Goal: Navigation & Orientation: Find specific page/section

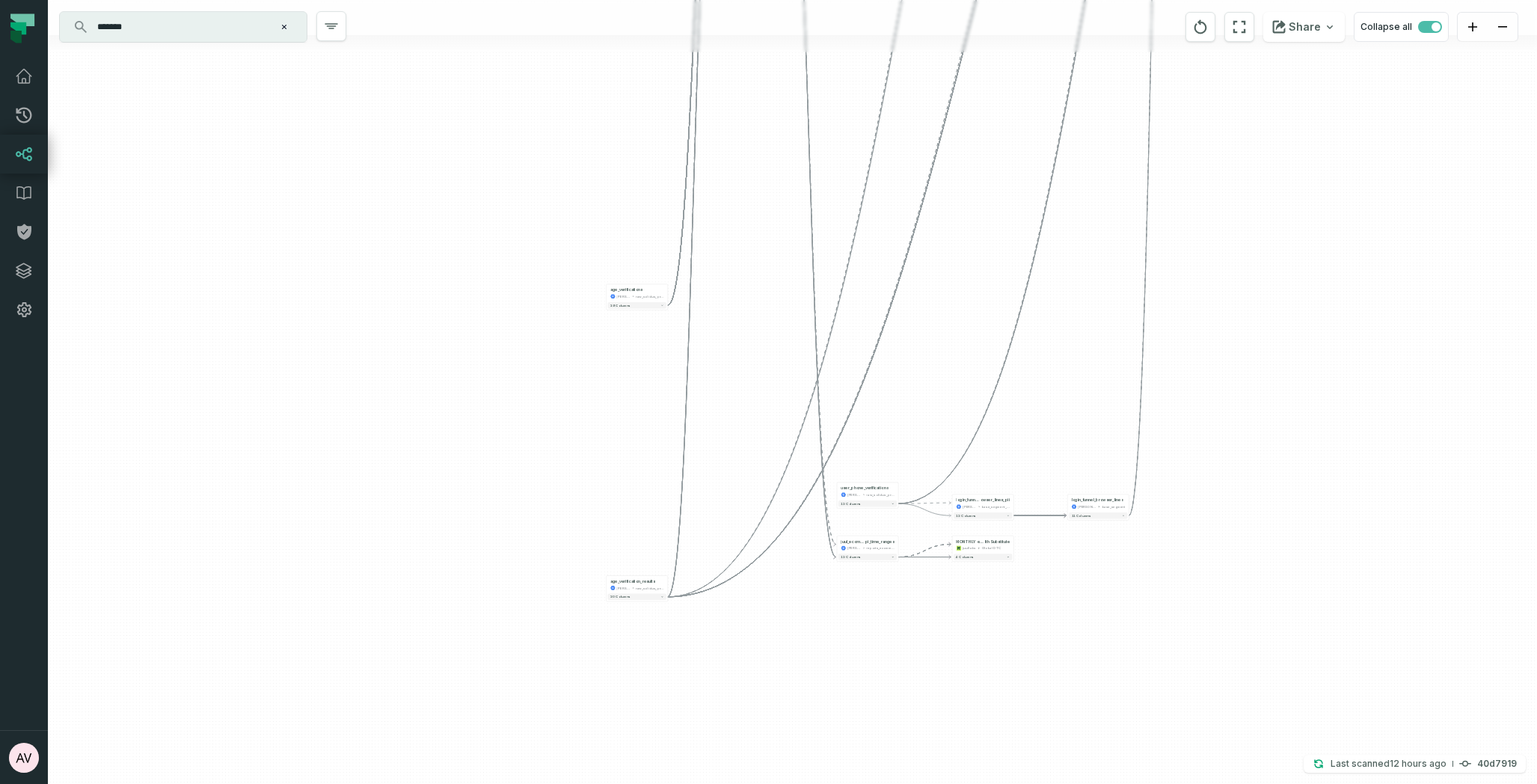
drag, startPoint x: 680, startPoint y: 479, endPoint x: 908, endPoint y: 291, distance: 295.5
click at [912, 275] on div "+ age_verificatio n_assigned_view juul-segment juul_backend_production - 14 col…" at bounding box center [792, 392] width 1489 height 784
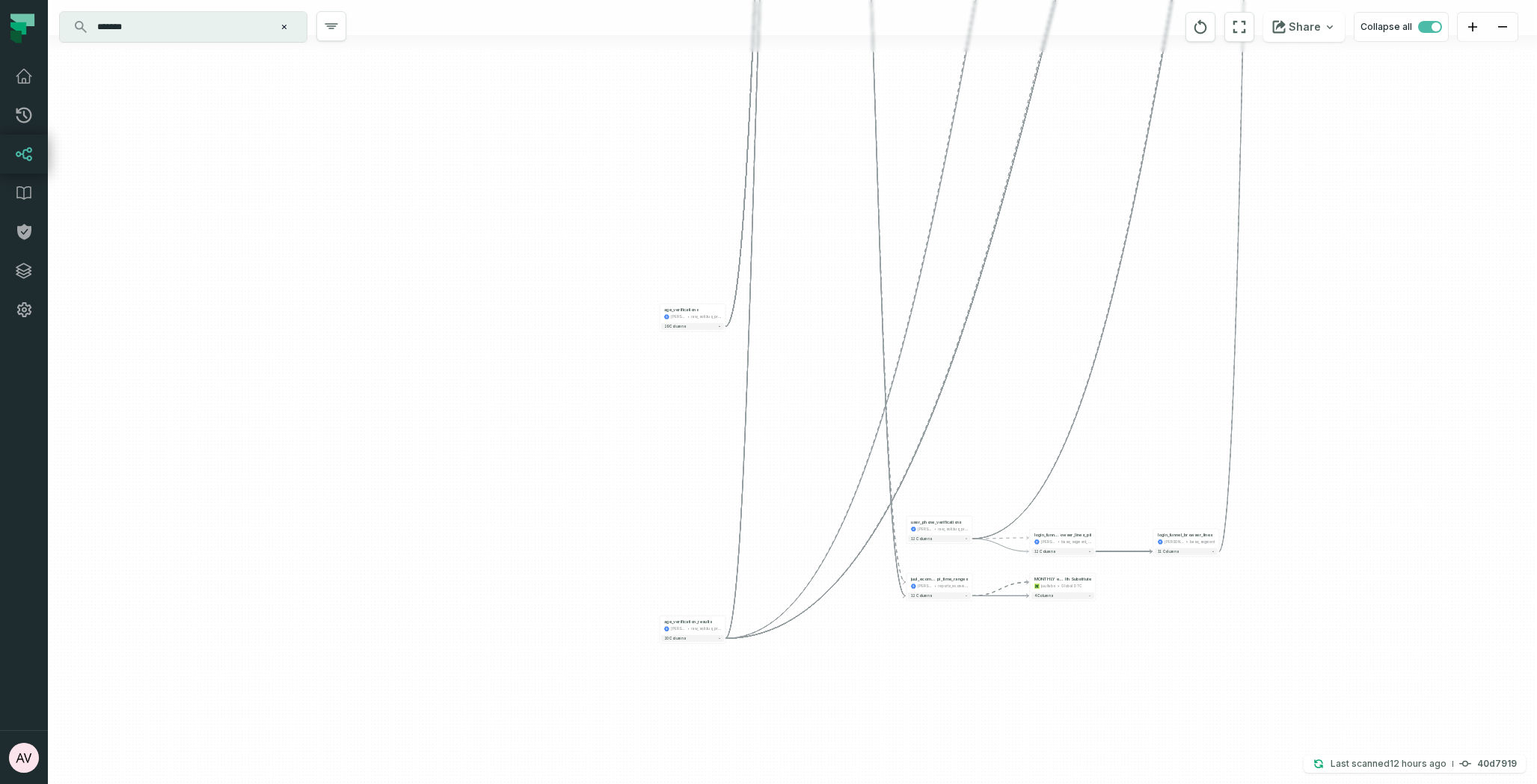
drag, startPoint x: 1034, startPoint y: 192, endPoint x: 889, endPoint y: 745, distance: 571.7
click at [890, 783] on html "Pull Requests Dashboard Lineage Data Catalog Policies Integrations Settings Abh…" at bounding box center [768, 392] width 1537 height 784
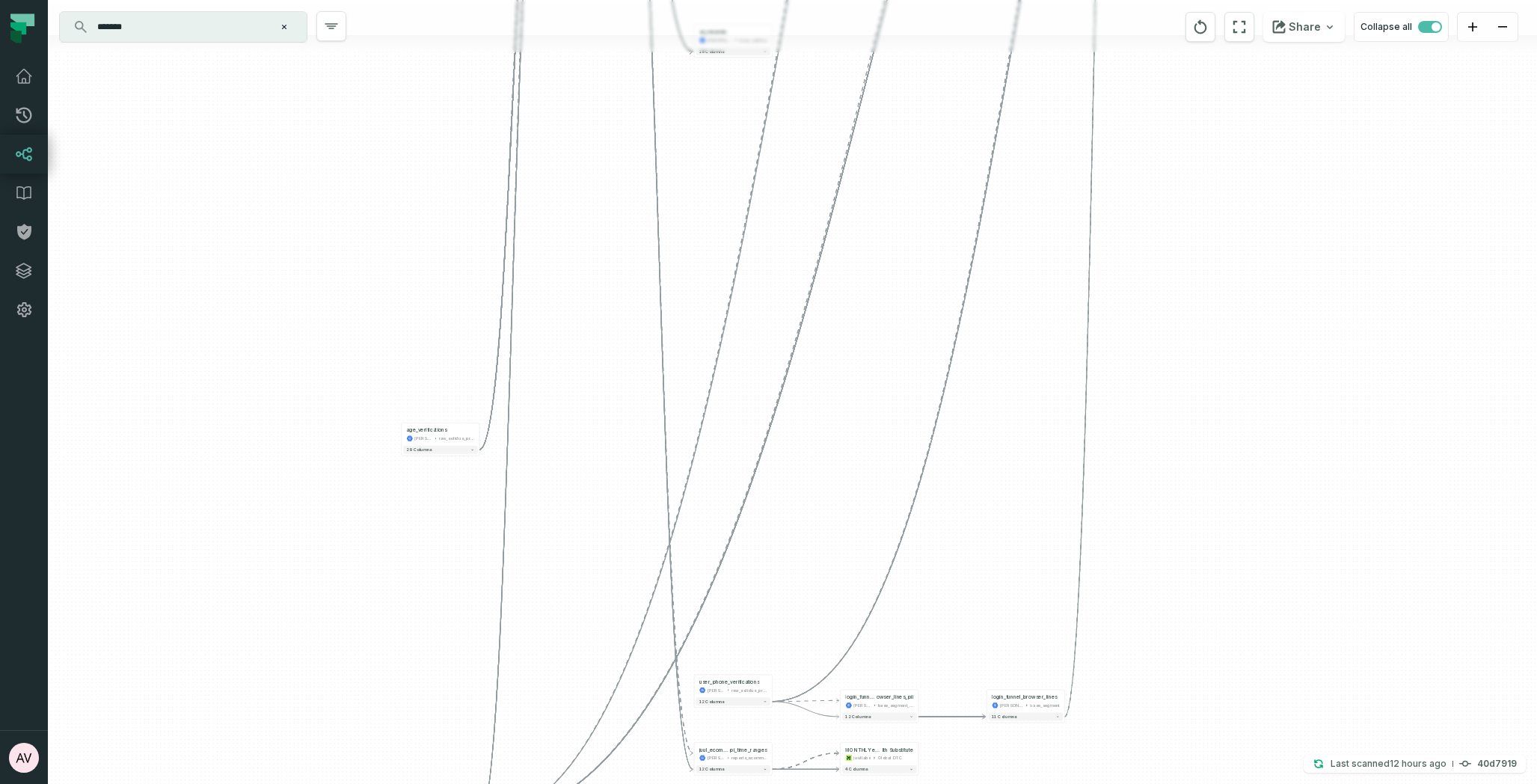
drag, startPoint x: 1045, startPoint y: 663, endPoint x: 959, endPoint y: 148, distance: 522.1
click at [959, 148] on div "+ age_verificatio n_assigned_view juul-segment juul_backend_production - 14 col…" at bounding box center [792, 392] width 1489 height 784
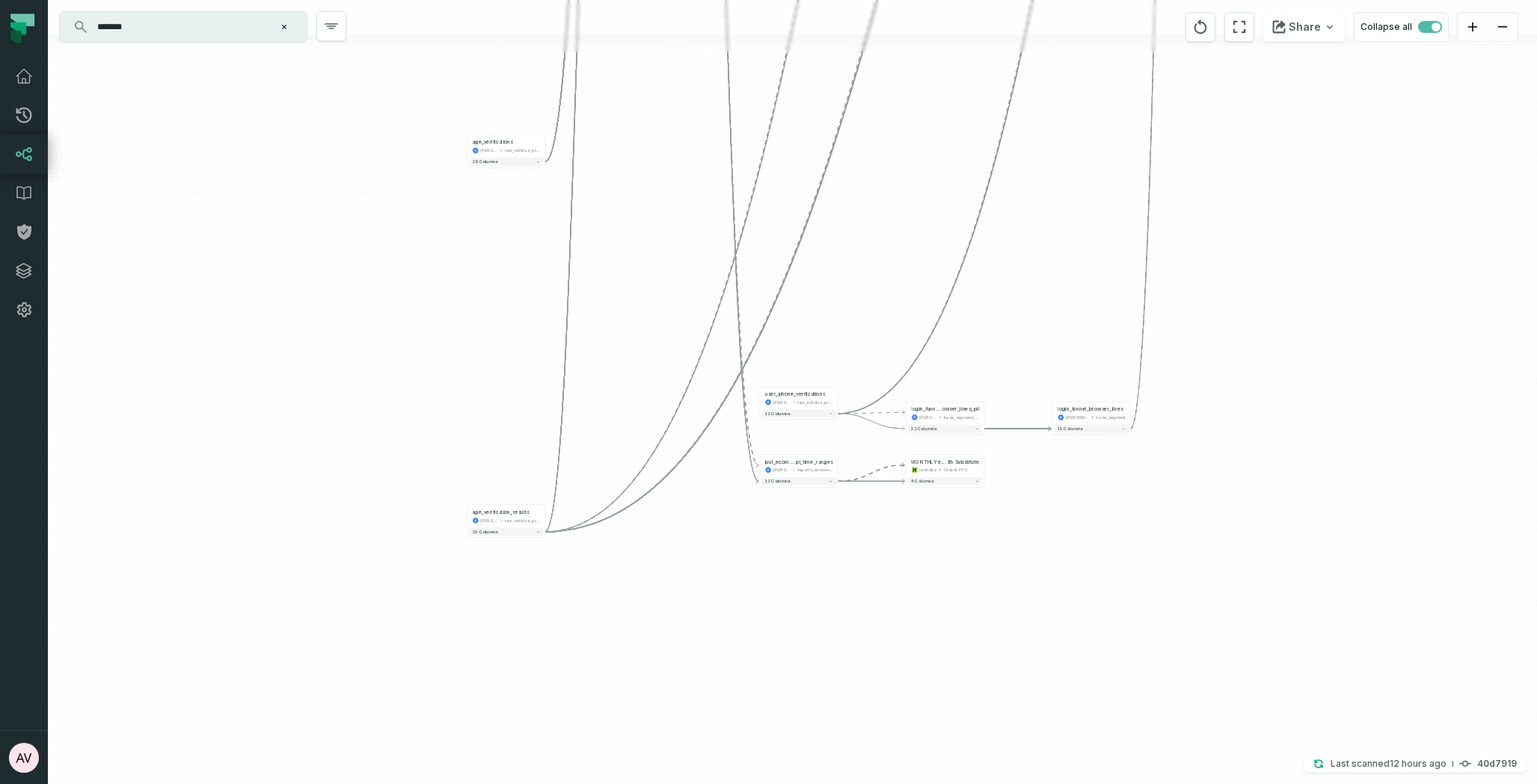
drag, startPoint x: 725, startPoint y: 661, endPoint x: 790, endPoint y: 372, distance: 296.2
click at [790, 372] on div "+ age_verificatio n_assigned_view juul-segment juul_backend_production - 14 col…" at bounding box center [792, 392] width 1489 height 784
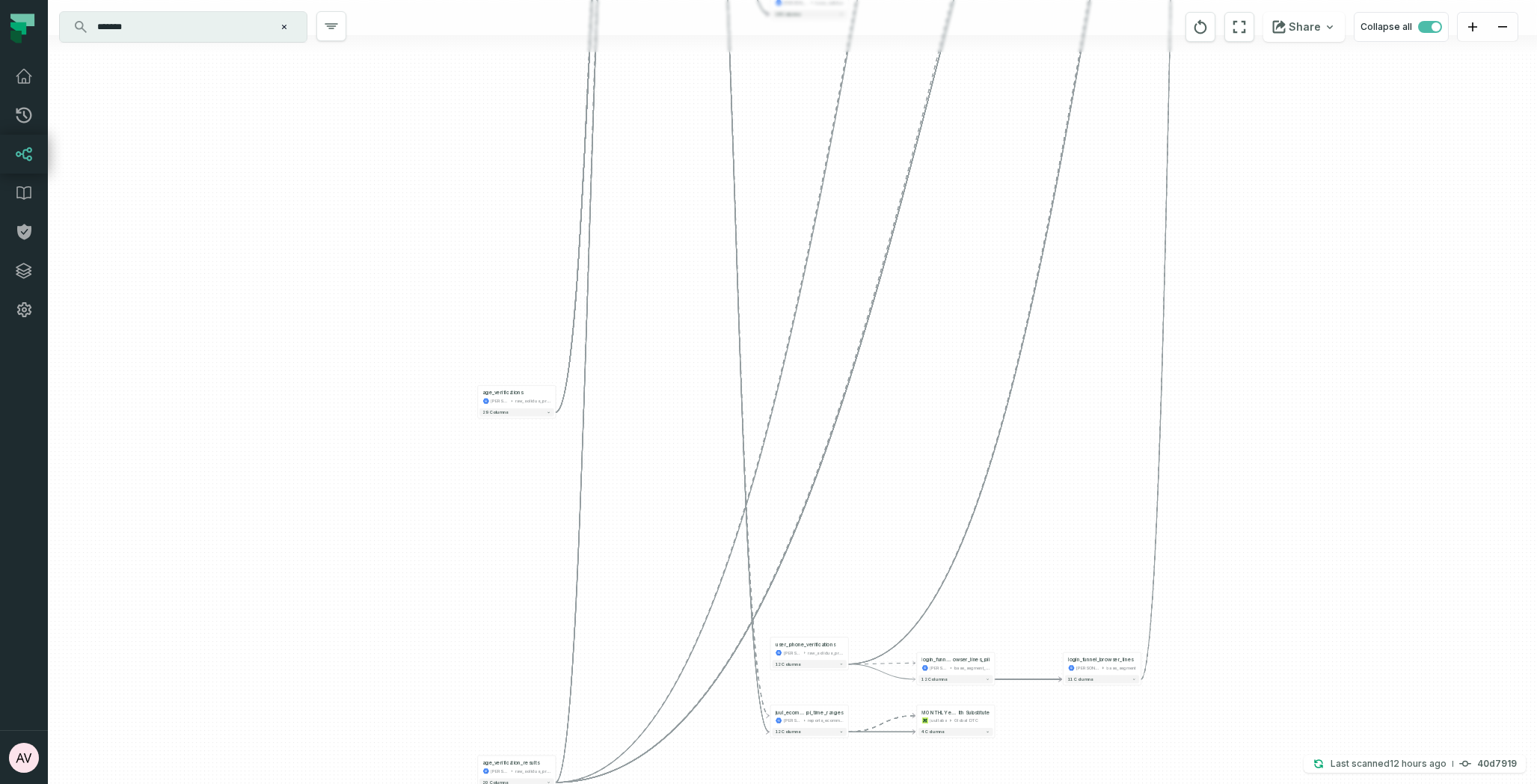
drag, startPoint x: 1129, startPoint y: 478, endPoint x: 1072, endPoint y: 385, distance: 109.1
click at [1135, 526] on div "+ age_verificatio n_assigned_view juul-segment juul_backend_production - 14 col…" at bounding box center [792, 392] width 1489 height 784
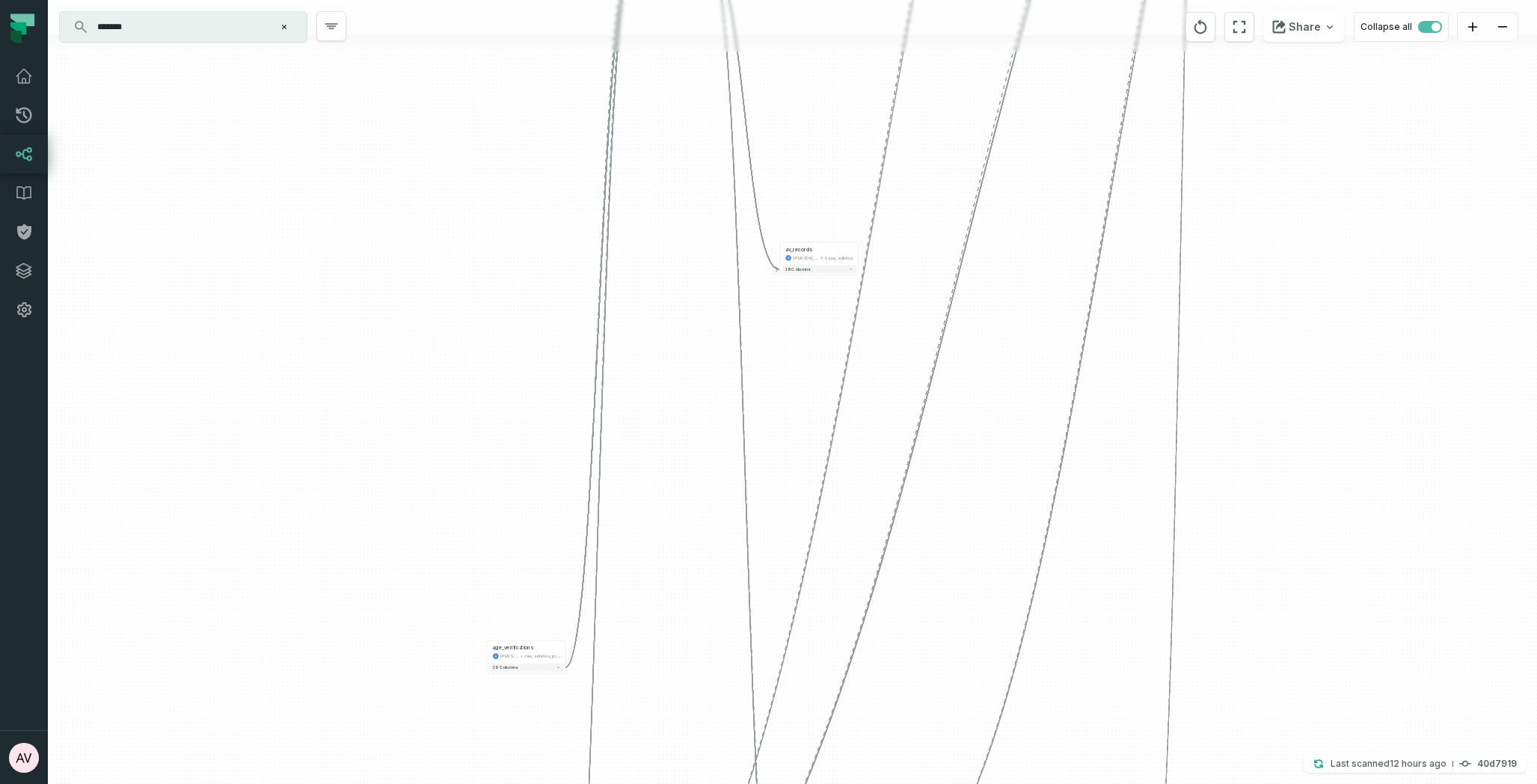
drag, startPoint x: 950, startPoint y: 204, endPoint x: 959, endPoint y: 445, distance: 241.2
click at [959, 445] on div "+ age_verificatio n_assigned_view juul-segment juul_backend_production - 14 col…" at bounding box center [792, 392] width 1489 height 784
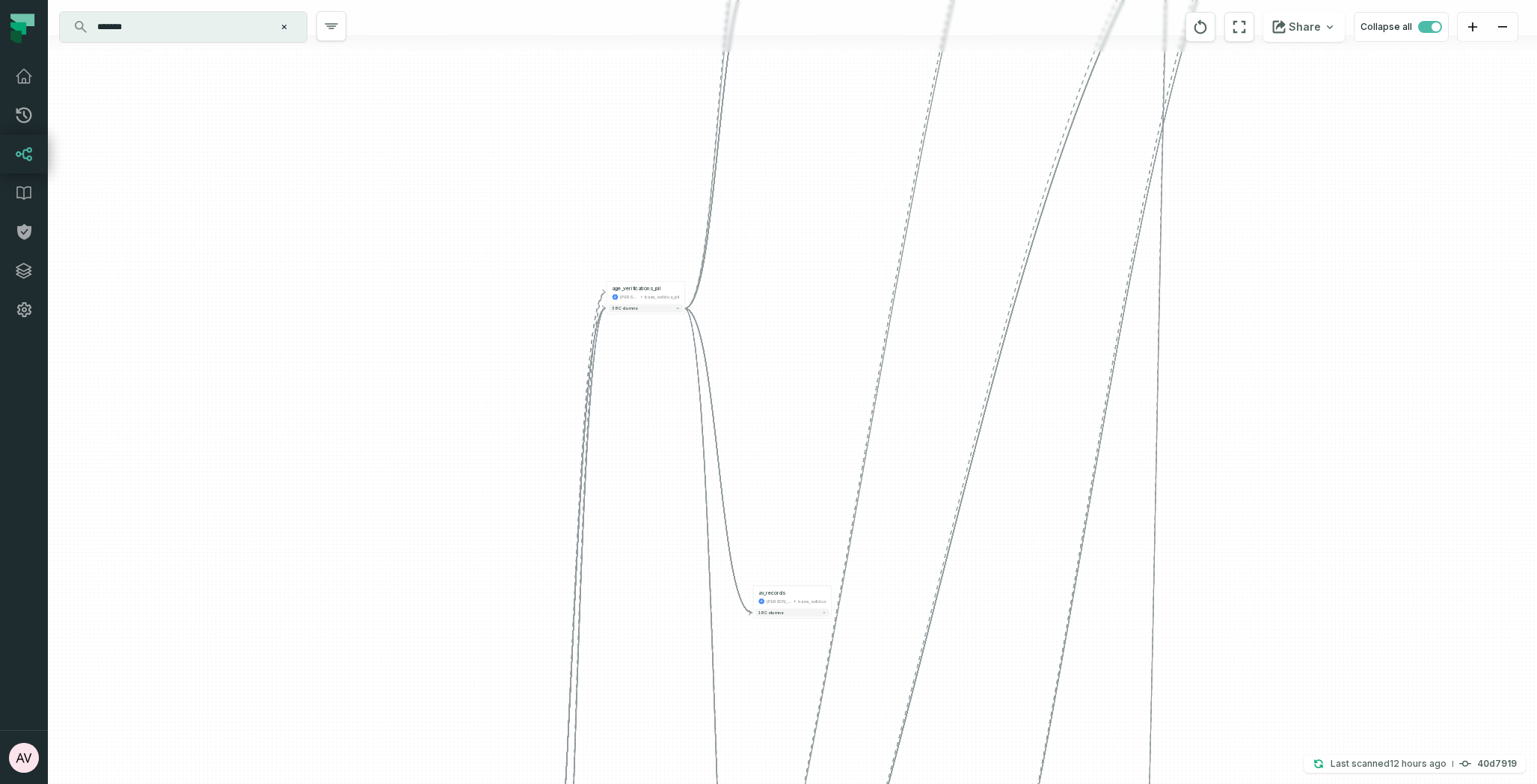
drag, startPoint x: 909, startPoint y: 113, endPoint x: 883, endPoint y: 454, distance: 342.0
click at [883, 454] on div "+ age_verificatio n_assigned_view juul-segment juul_backend_production - 14 col…" at bounding box center [792, 392] width 1489 height 784
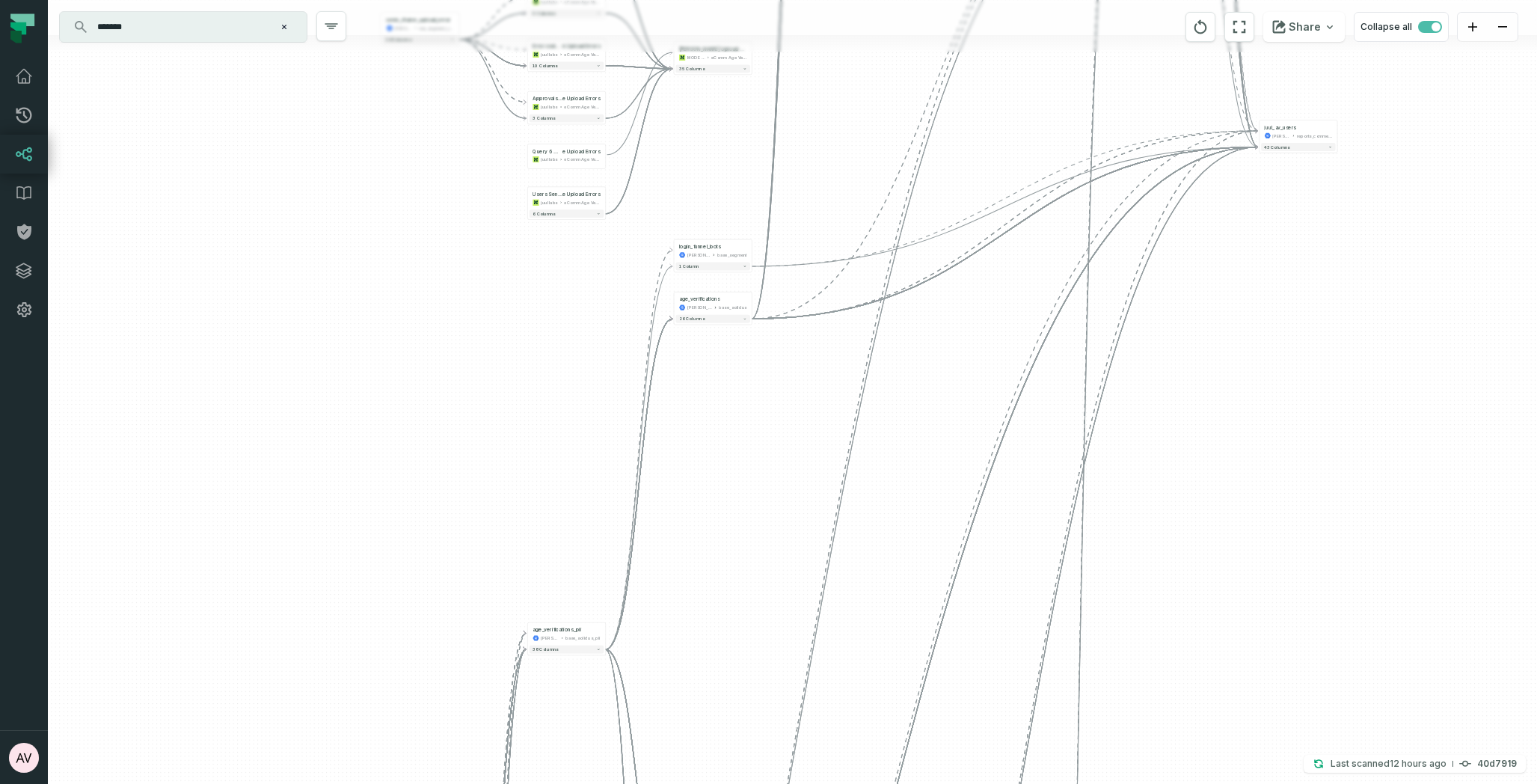
drag, startPoint x: 1007, startPoint y: 157, endPoint x: 926, endPoint y: 498, distance: 350.5
click at [926, 498] on div "+ age_verificatio n_assigned_view juul-segment juul_backend_production - 14 col…" at bounding box center [792, 392] width 1489 height 784
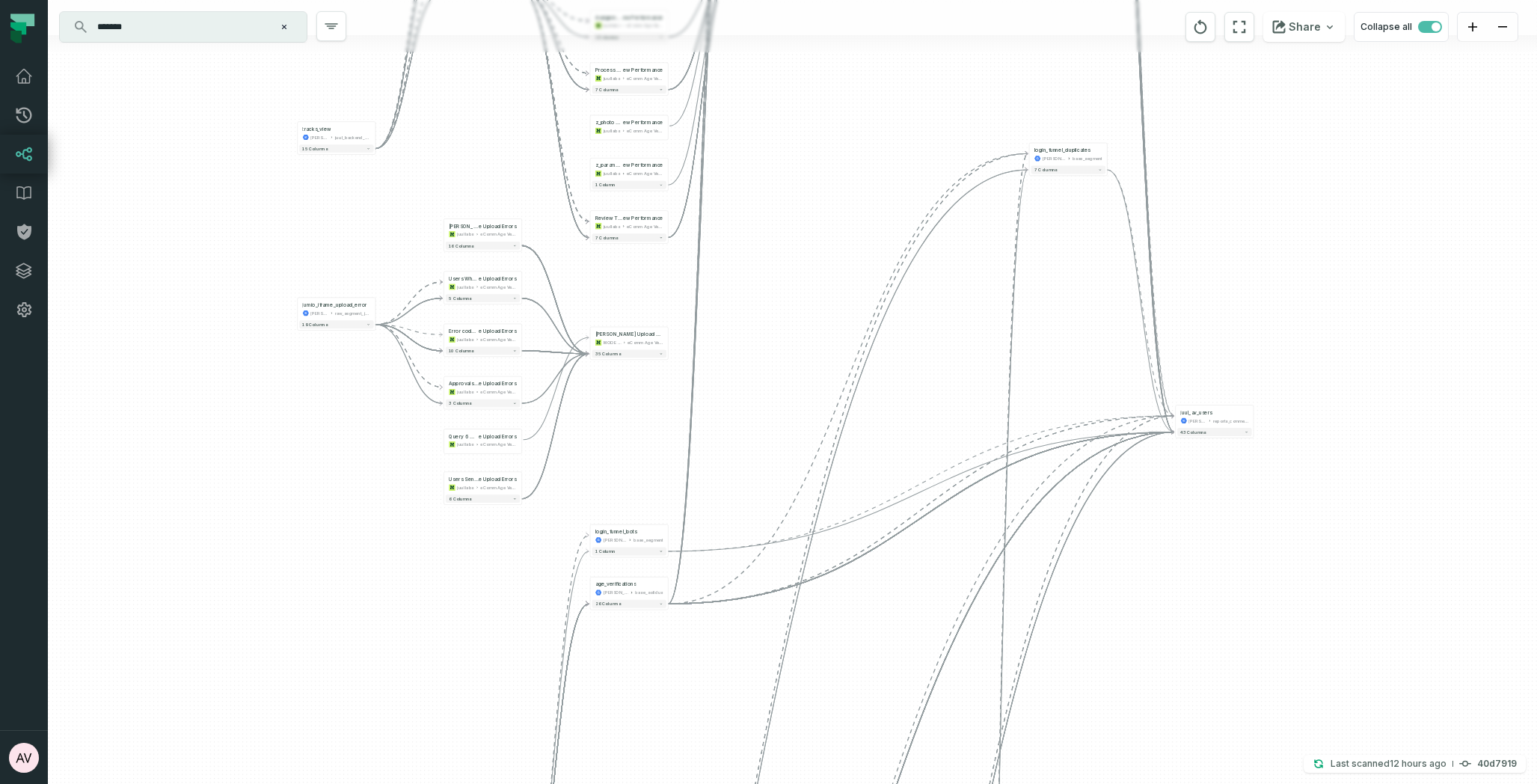
drag, startPoint x: 999, startPoint y: 138, endPoint x: 830, endPoint y: 249, distance: 202.2
click at [915, 424] on div "+ age_verificatio n_assigned_view juul-segment juul_backend_production - 14 col…" at bounding box center [792, 392] width 1489 height 784
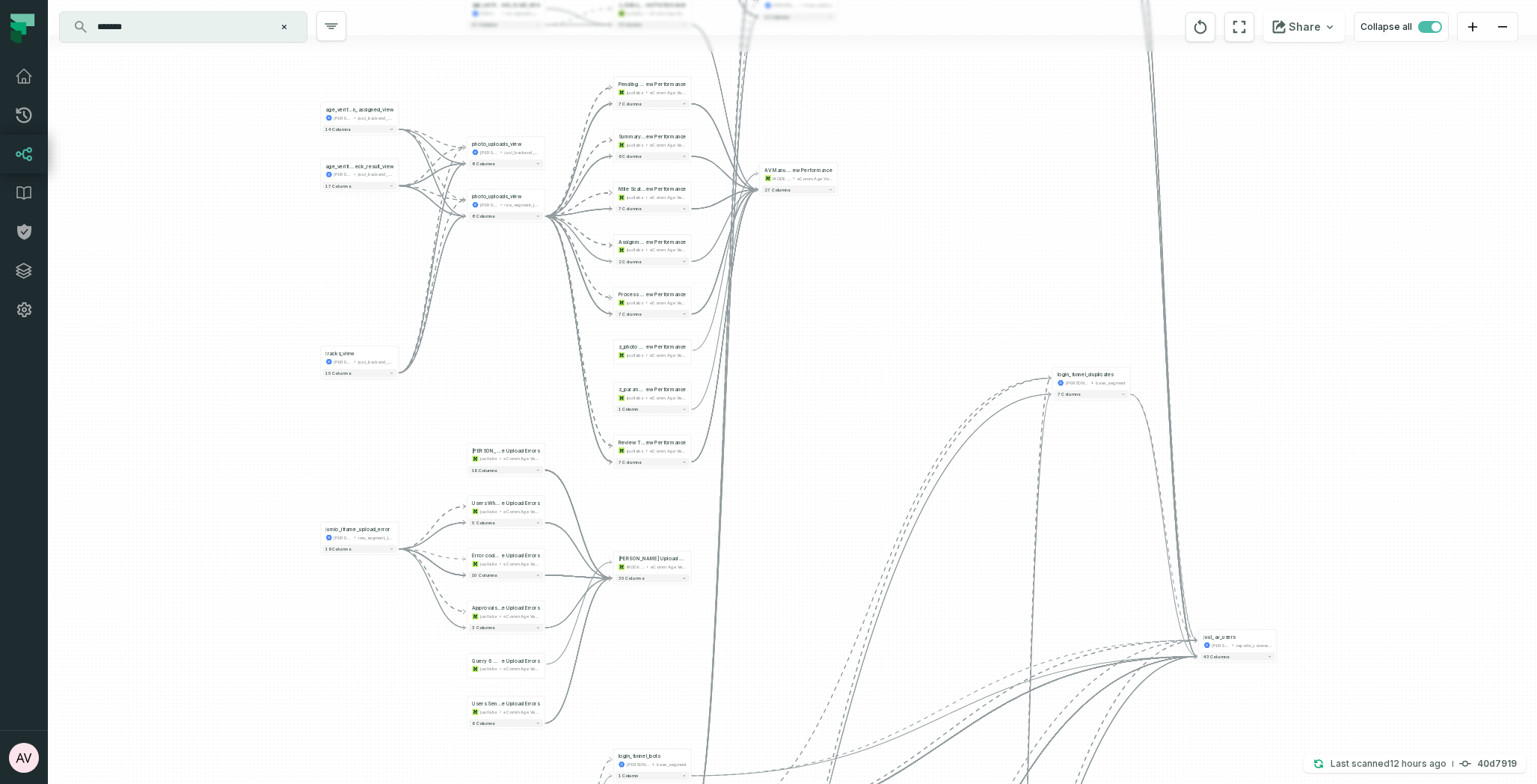
drag, startPoint x: 789, startPoint y: 208, endPoint x: 812, endPoint y: 429, distance: 222.2
click at [812, 429] on div "+ age_verificatio n_assigned_view juul-segment juul_backend_production - 14 col…" at bounding box center [792, 392] width 1489 height 784
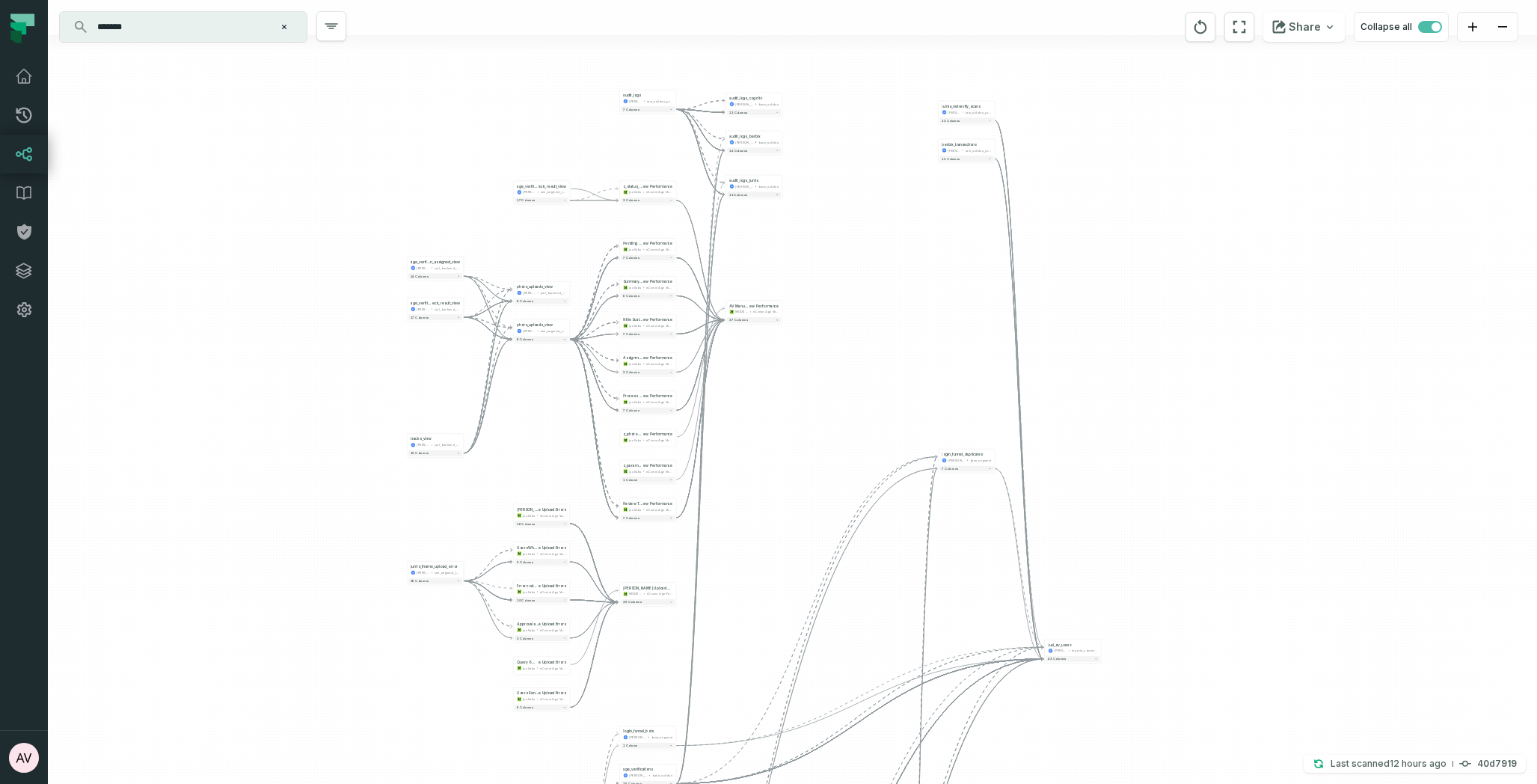
drag, startPoint x: 888, startPoint y: 215, endPoint x: 851, endPoint y: 243, distance: 46.4
click at [851, 243] on div "+ age_verificatio n_assigned_view juul-segment juul_backend_production - 14 col…" at bounding box center [792, 392] width 1489 height 784
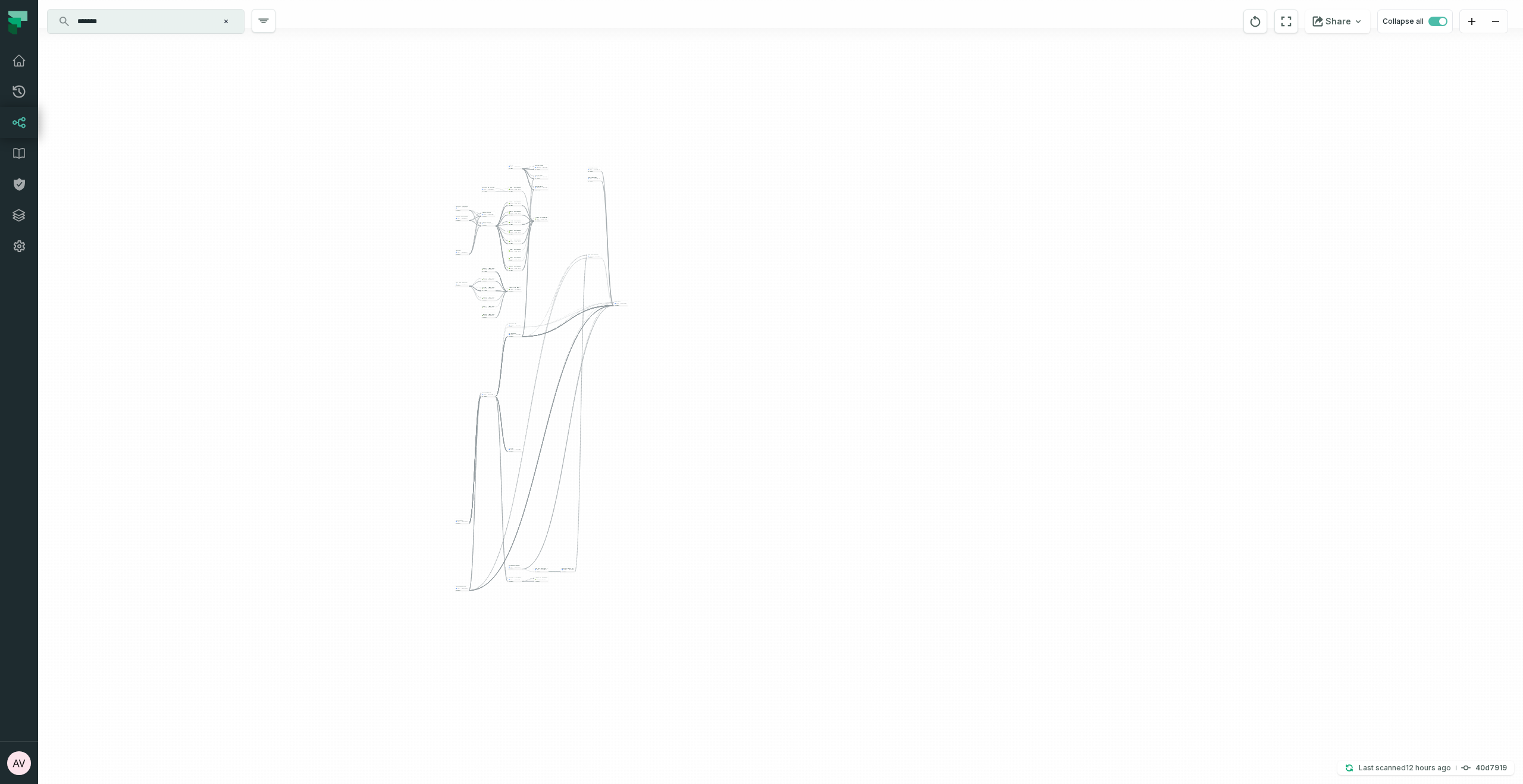
drag, startPoint x: 516, startPoint y: 625, endPoint x: 501, endPoint y: 430, distance: 195.6
click at [501, 430] on div "+ age_verificatio n_assigned_view juul-segment juul_backend_production - 14 col…" at bounding box center [780, 392] width 1485 height 784
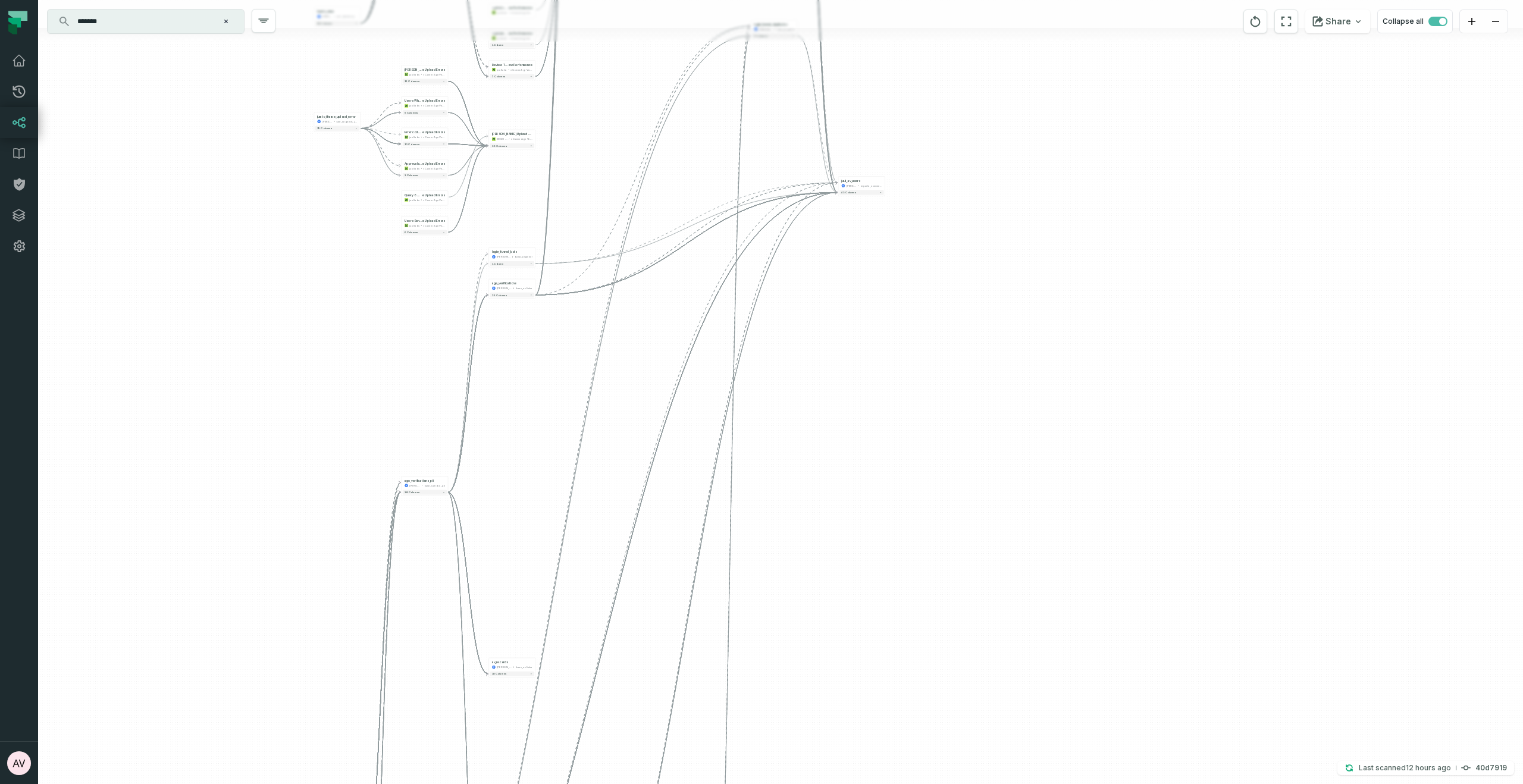
drag, startPoint x: 663, startPoint y: 263, endPoint x: 609, endPoint y: 609, distance: 350.2
click at [605, 623] on div "+ age_verificatio n_assigned_view juul-segment juul_backend_production - 14 col…" at bounding box center [780, 392] width 1485 height 784
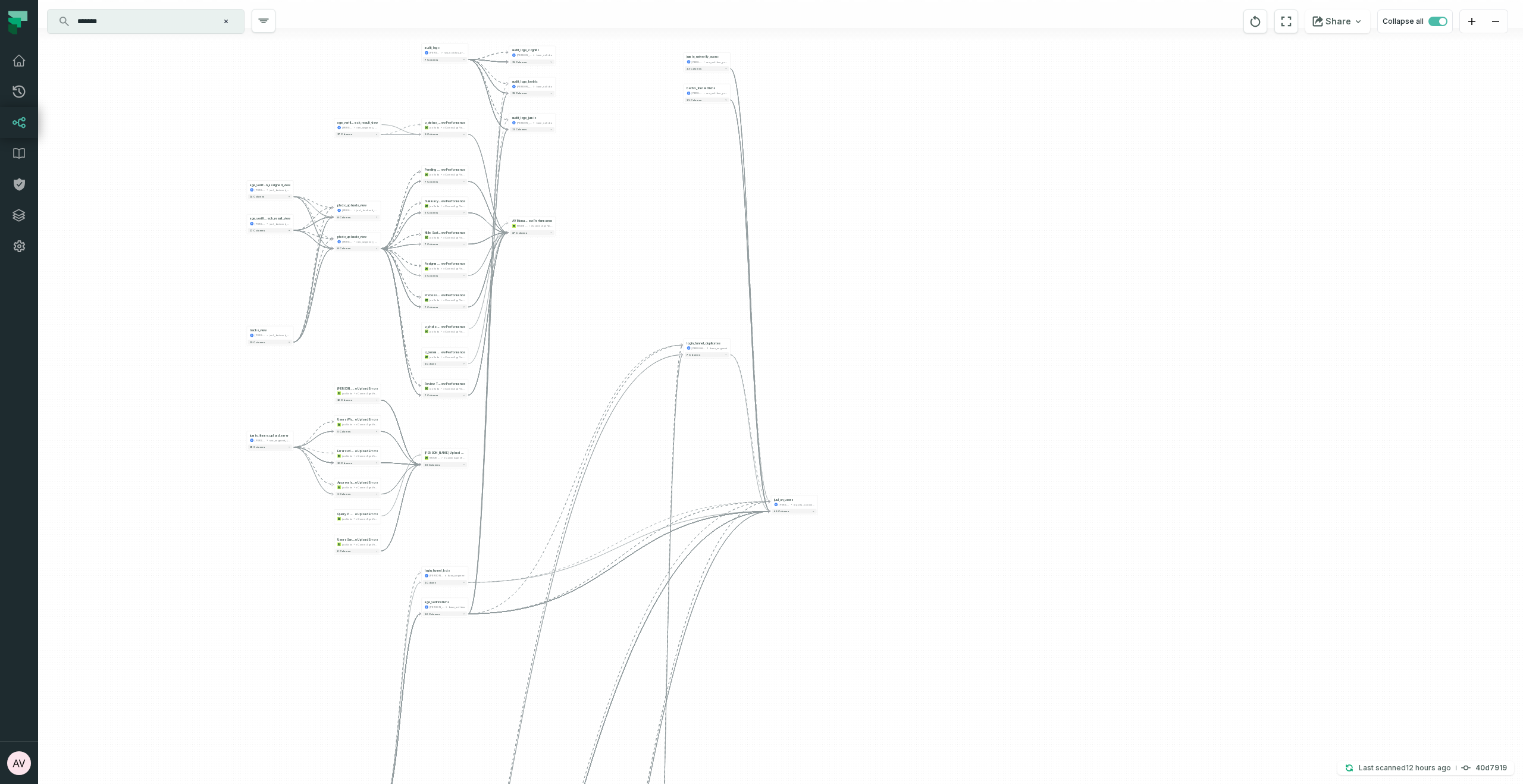
drag, startPoint x: 697, startPoint y: 190, endPoint x: 658, endPoint y: 478, distance: 290.6
click at [658, 478] on div "+ age_verificatio n_assigned_view juul-segment juul_backend_production - 14 col…" at bounding box center [780, 392] width 1485 height 784
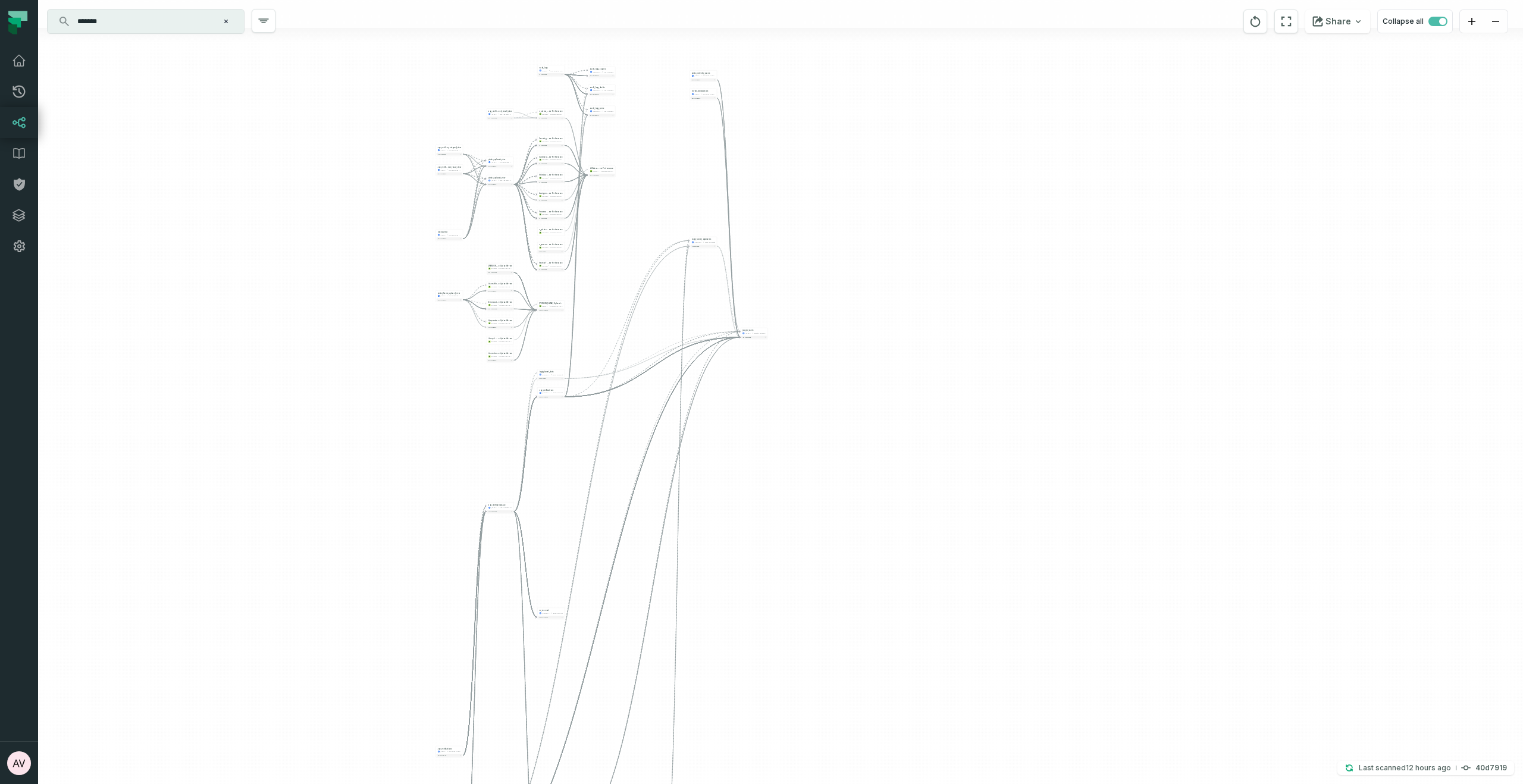
click at [643, 403] on div "+ age_verificatio n_assigned_view juul-segment juul_backend_production - 14 col…" at bounding box center [780, 392] width 1485 height 784
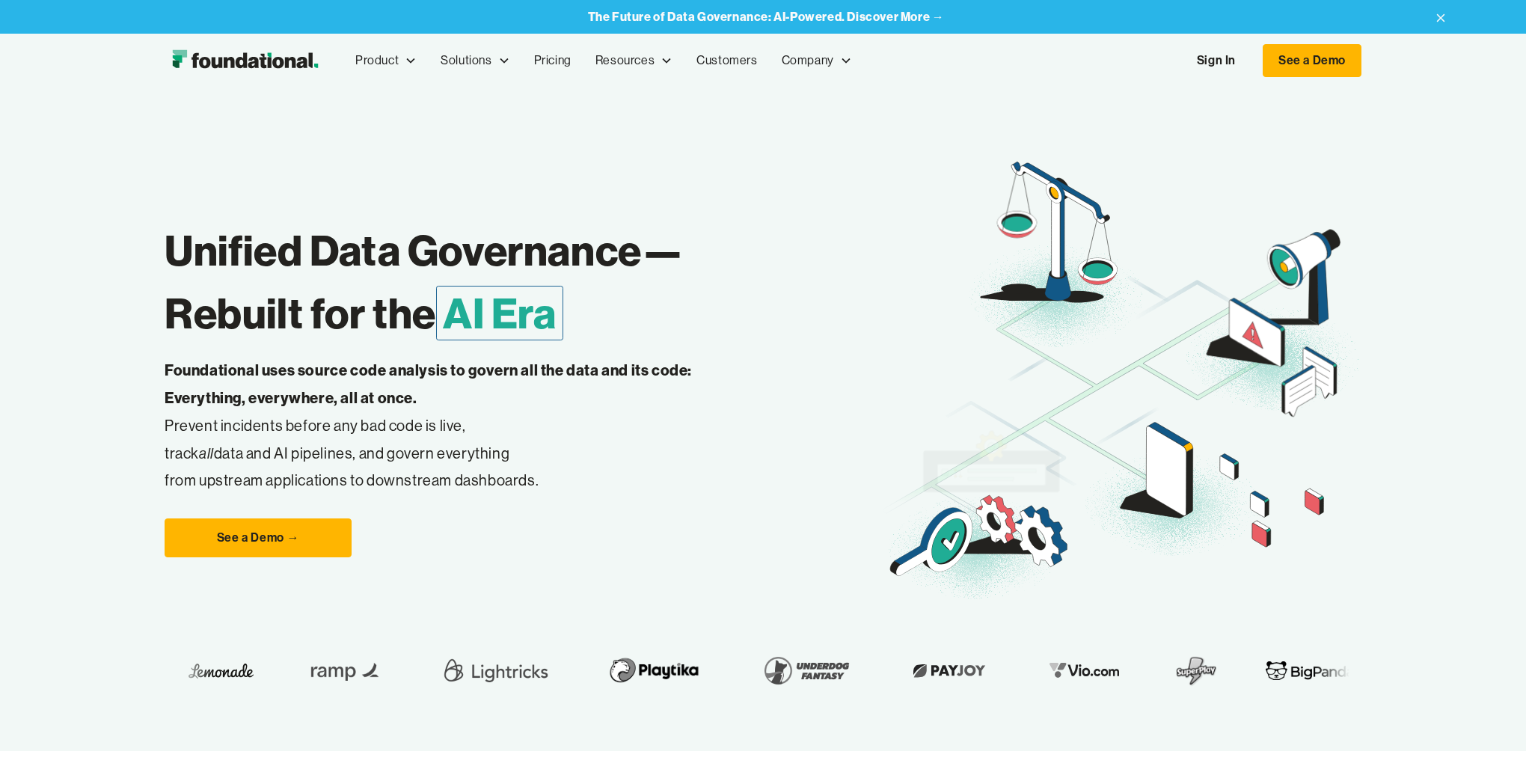
click at [1211, 55] on link "Sign In" at bounding box center [1216, 61] width 69 height 31
